Goal: Navigation & Orientation: Find specific page/section

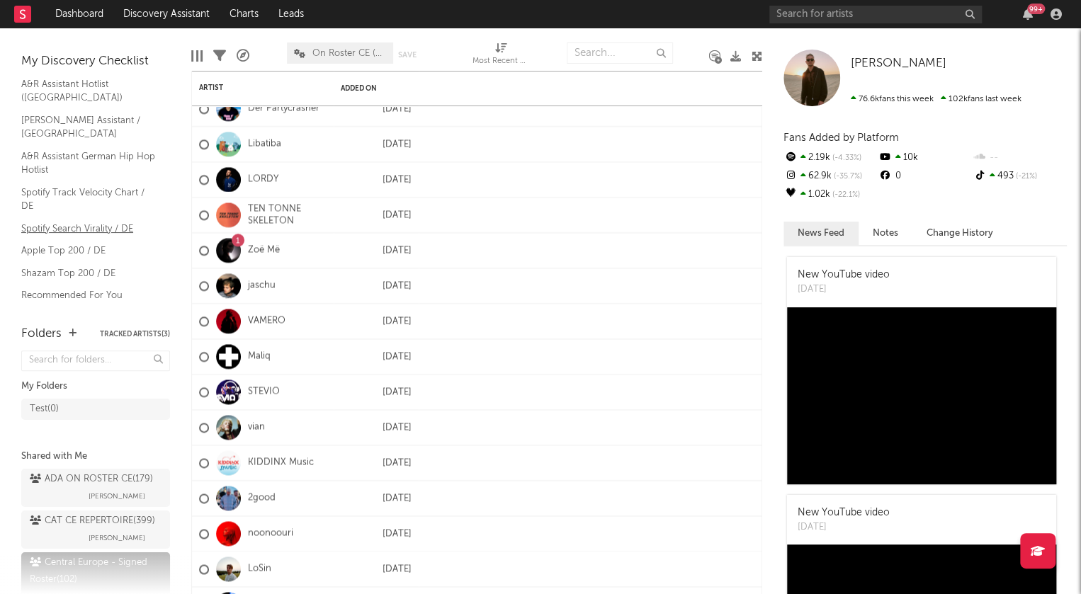
scroll to position [82, 0]
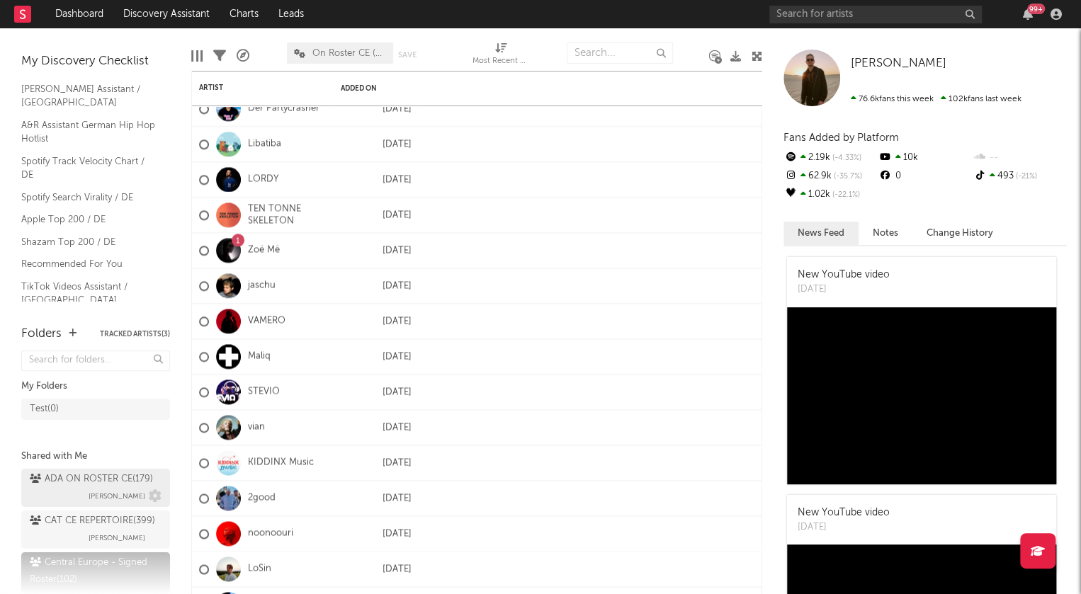
click at [73, 483] on div "ADA ON ROSTER CE ( 179 )" at bounding box center [91, 479] width 123 height 17
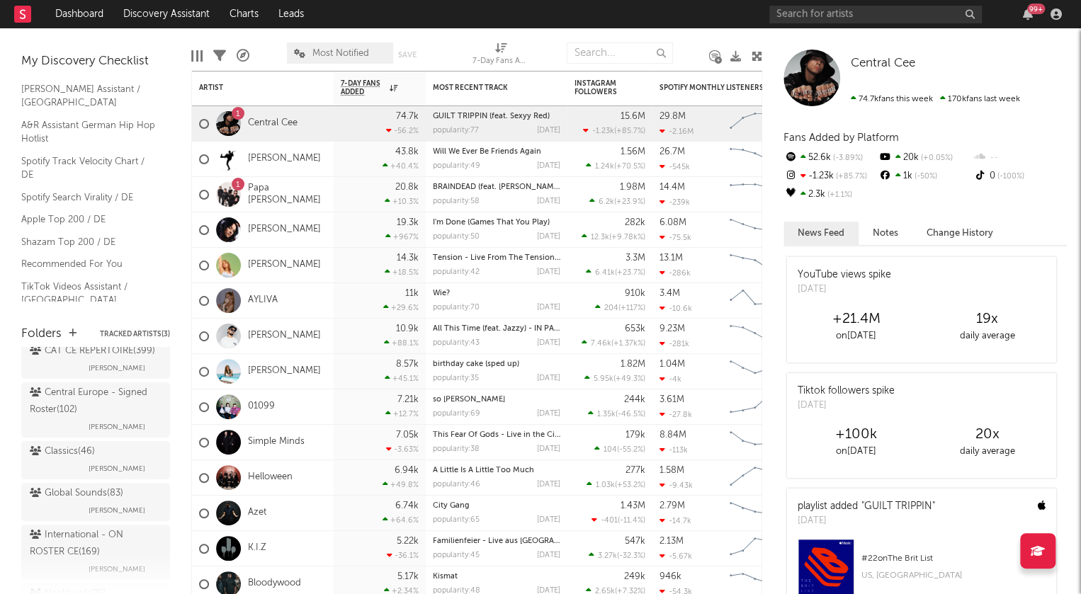
scroll to position [213, 0]
click at [48, 376] on div "Central Europe - Signed Roster ( 102 )" at bounding box center [94, 359] width 128 height 34
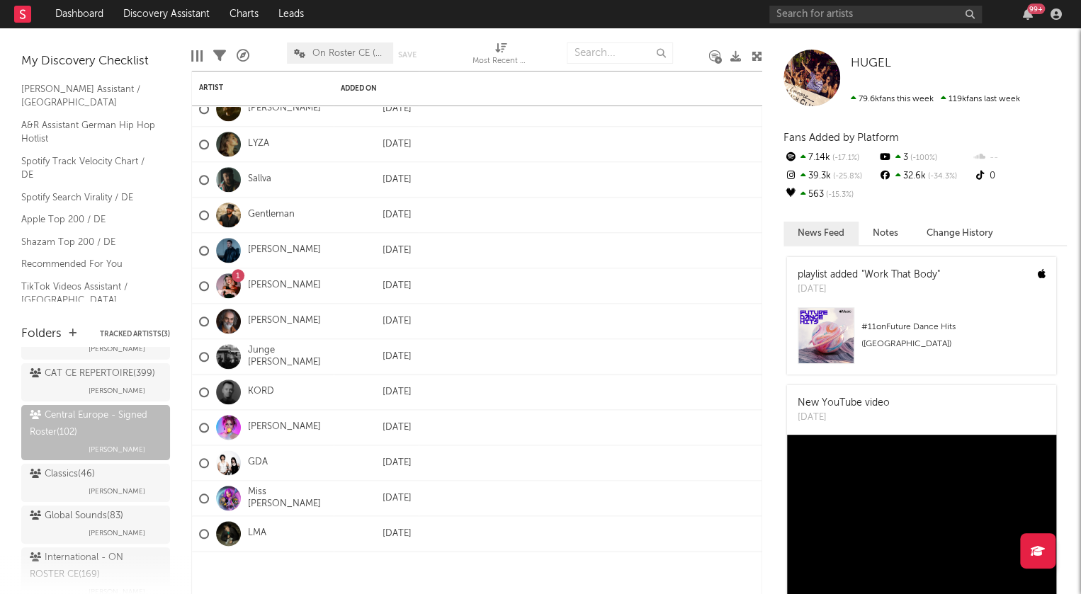
scroll to position [77, 0]
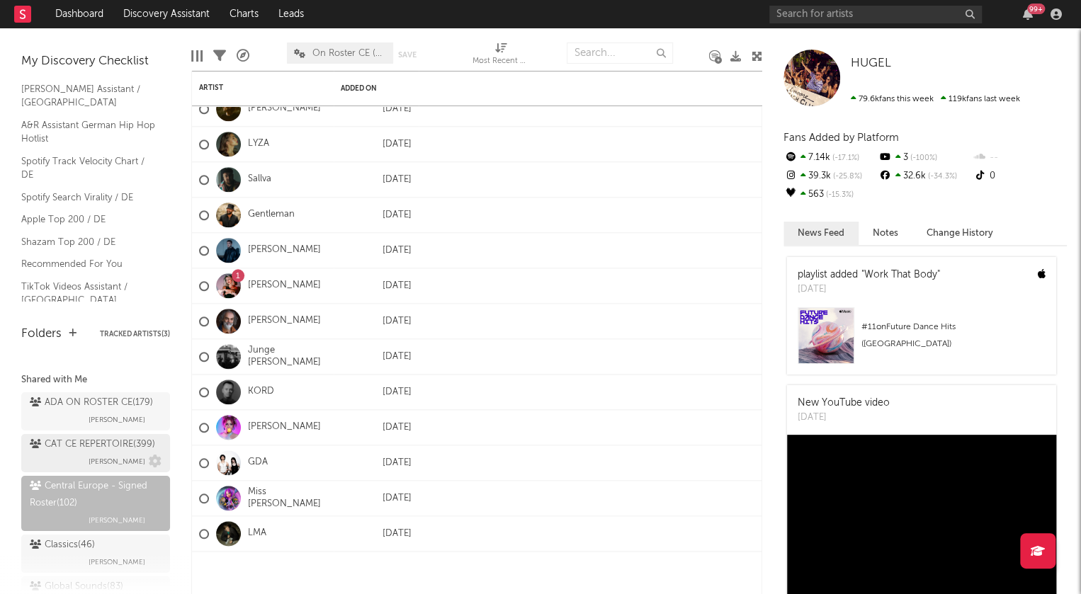
click at [91, 453] on div "CAT CE REPERTOIRE ( 399 )" at bounding box center [92, 444] width 125 height 17
